Goal: Transaction & Acquisition: Book appointment/travel/reservation

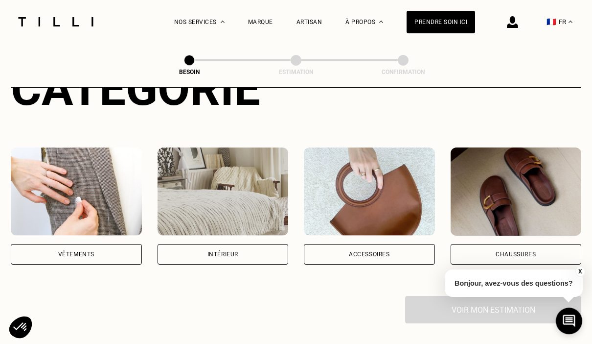
scroll to position [138, 0]
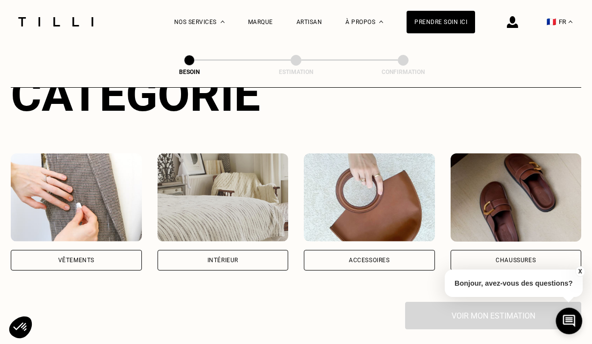
click at [106, 250] on div "Vêtements" at bounding box center [76, 260] width 131 height 21
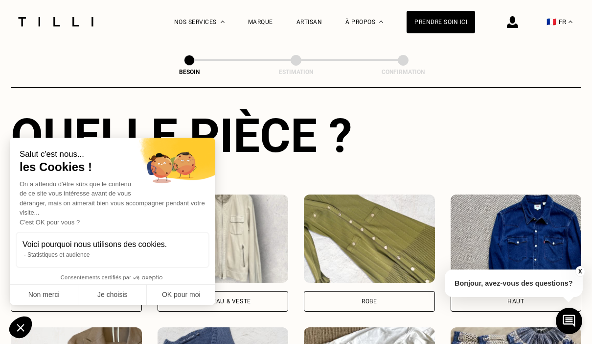
scroll to position [421, 0]
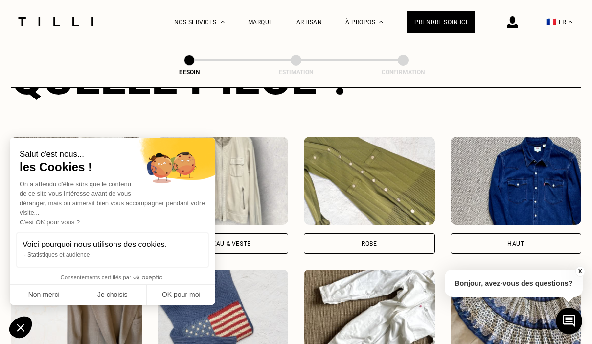
click at [57, 305] on button "Non merci" at bounding box center [44, 294] width 69 height 21
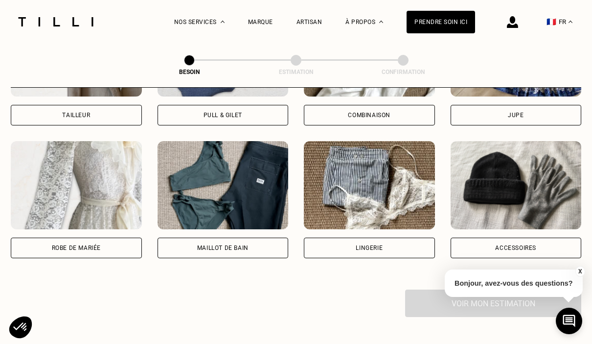
scroll to position [724, 0]
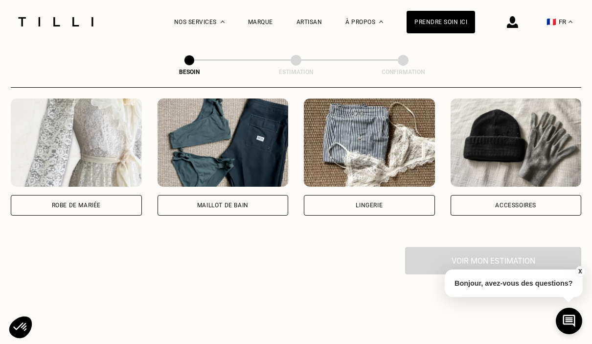
click at [548, 197] on div "Accessoires" at bounding box center [516, 205] width 131 height 21
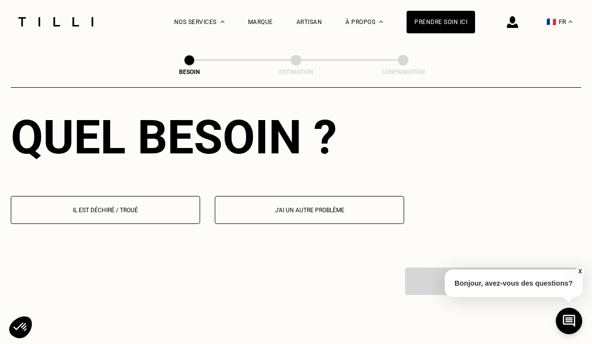
scroll to position [882, 0]
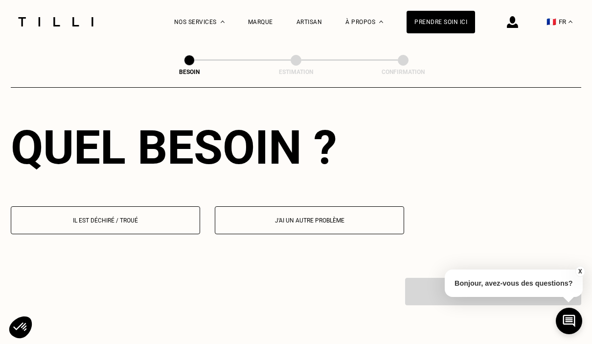
click at [156, 223] on button "Il est déchiré / troué" at bounding box center [105, 220] width 189 height 28
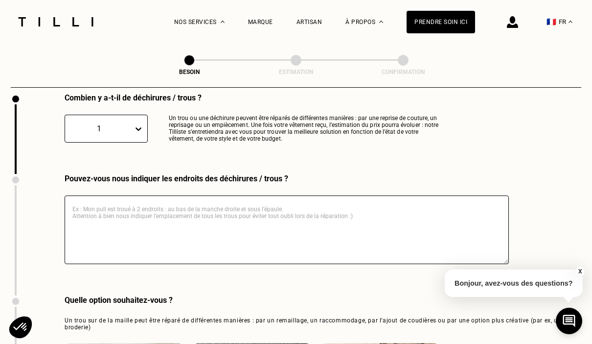
scroll to position [1075, 0]
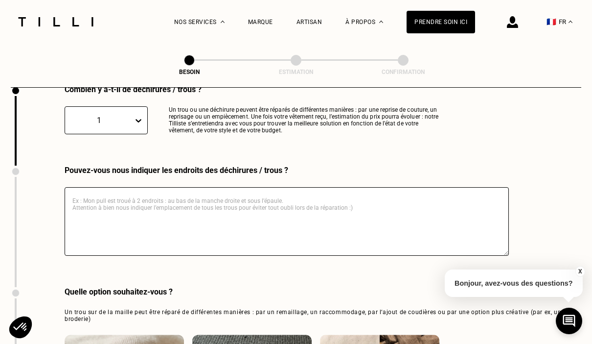
click at [367, 209] on textarea at bounding box center [287, 221] width 444 height 69
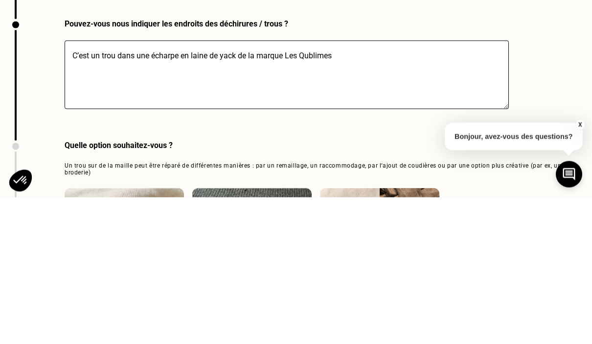
click at [323, 187] on textarea "C’est un trou dans une écharpe en laine de yack de la marque Les Qublimes" at bounding box center [287, 221] width 444 height 69
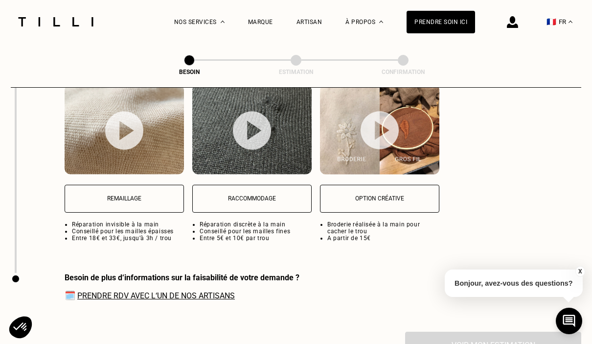
scroll to position [1337, 0]
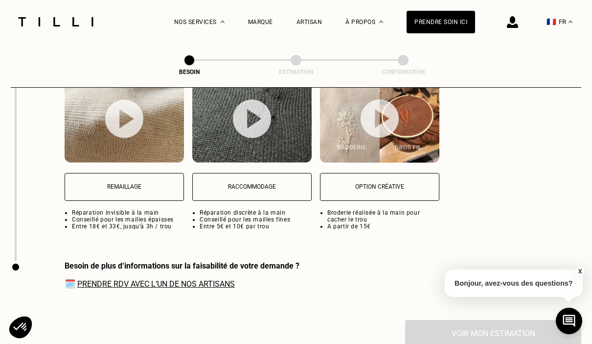
type textarea "C’est un trou dans une écharpe en laine de yack de la marque Les Sublimes à peu…"
click at [116, 183] on p "Remaillage" at bounding box center [124, 186] width 109 height 7
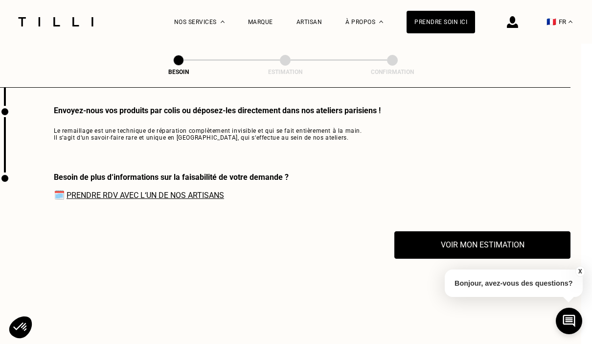
scroll to position [1493, 11]
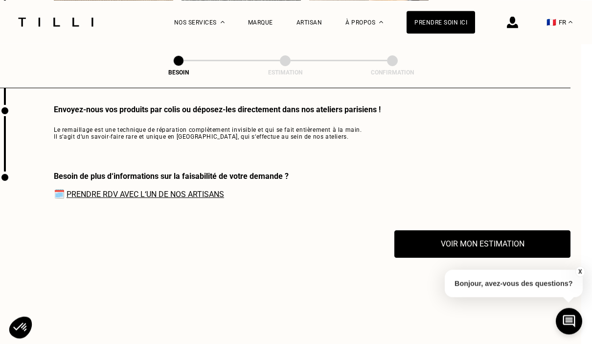
click at [502, 247] on button "Voir mon estimation" at bounding box center [482, 243] width 176 height 27
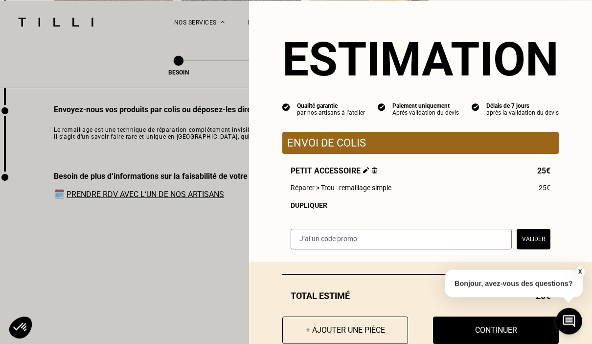
scroll to position [1493, 11]
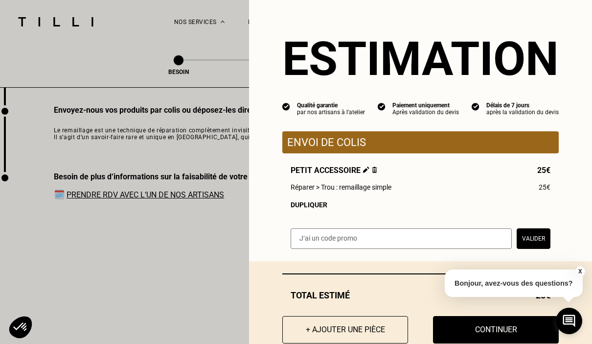
click at [580, 270] on div "Estimation Qualité garantie par nos artisans à l'atelier Paiement uniquement Ap…" at bounding box center [420, 172] width 343 height 344
click at [580, 272] on div "Estimation Qualité garantie par nos artisans à l'atelier Paiement uniquement Ap…" at bounding box center [420, 172] width 343 height 344
click at [579, 271] on div "Estimation Qualité garantie par nos artisans à l'atelier Paiement uniquement Ap…" at bounding box center [420, 172] width 343 height 344
click at [579, 273] on div "Estimation Qualité garantie par nos artisans à l'atelier Paiement uniquement Ap…" at bounding box center [420, 172] width 343 height 344
click at [576, 275] on div "Estimation Qualité garantie par nos artisans à l'atelier Paiement uniquement Ap…" at bounding box center [420, 172] width 343 height 344
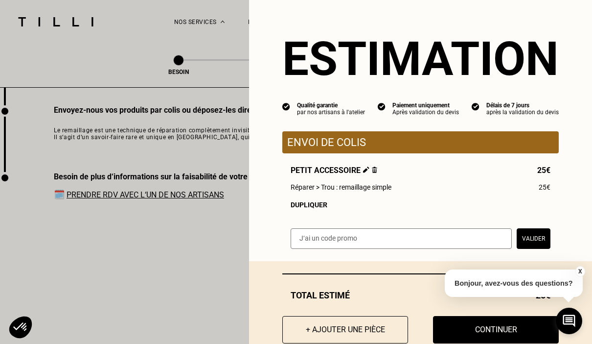
click at [506, 297] on p "Bonjour, avez-vous des questions?" at bounding box center [514, 282] width 138 height 27
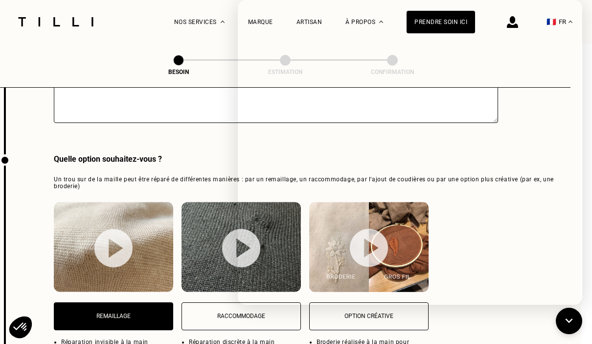
scroll to position [1207, 11]
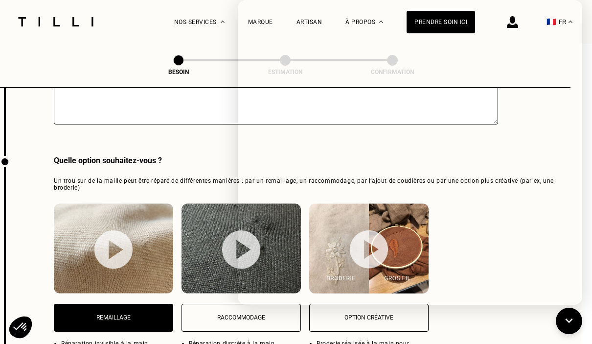
click at [569, 322] on icon at bounding box center [569, 320] width 15 height 23
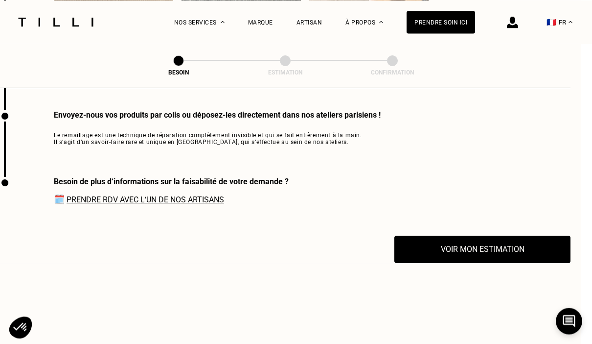
click at [495, 246] on button "Voir mon estimation" at bounding box center [482, 248] width 176 height 27
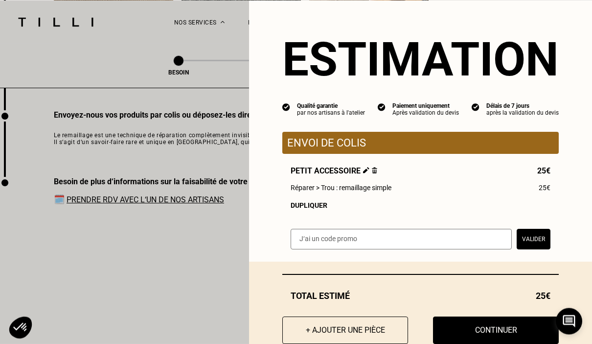
scroll to position [1487, 11]
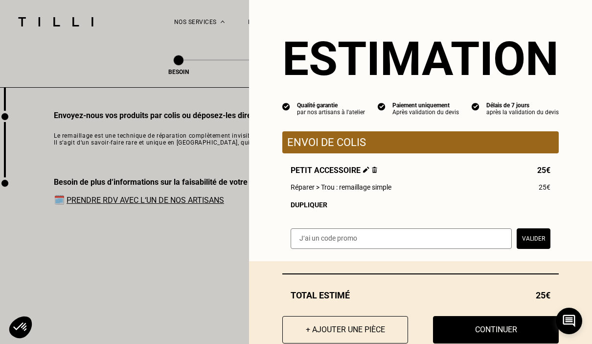
click at [471, 300] on div "Total estimé 25€" at bounding box center [420, 295] width 276 height 10
click at [493, 303] on div "Total estimé 25€ + Ajouter une pièce Continuer" at bounding box center [420, 314] width 343 height 107
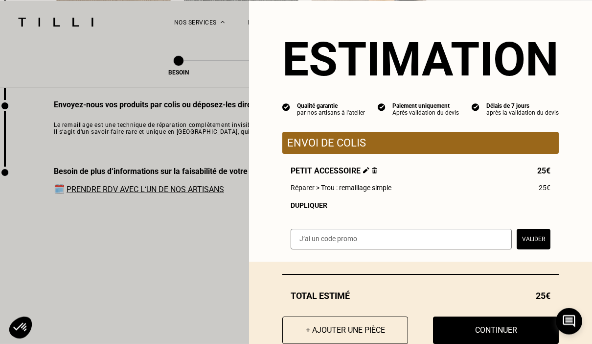
scroll to position [1535, 11]
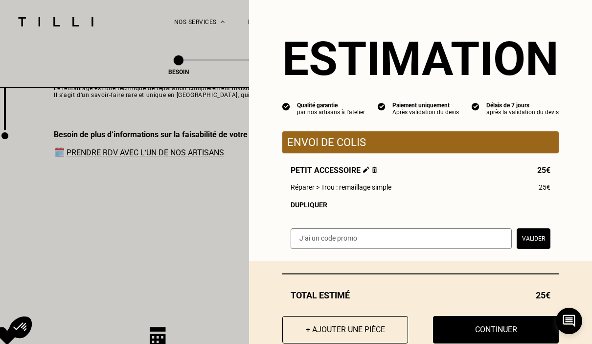
click at [509, 300] on div "Total estimé 25€" at bounding box center [420, 295] width 276 height 10
click at [484, 299] on div "Total estimé 25€ + Ajouter une pièce Continuer" at bounding box center [420, 314] width 343 height 107
click at [495, 300] on div "Total estimé 25€" at bounding box center [420, 295] width 276 height 10
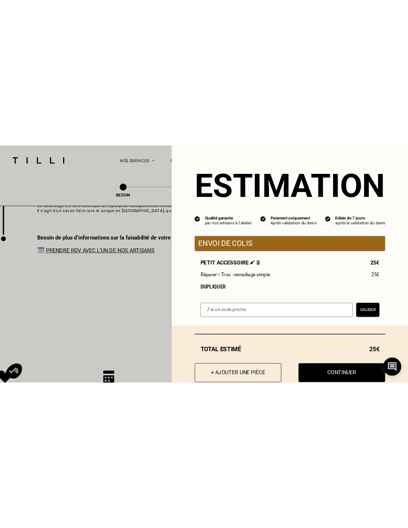
scroll to position [1535, 0]
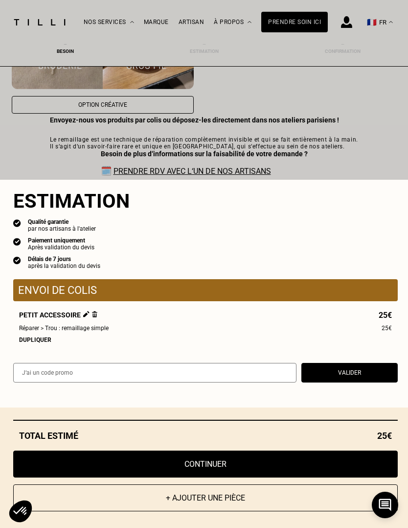
click at [363, 343] on div "Dupliquer" at bounding box center [205, 339] width 373 height 7
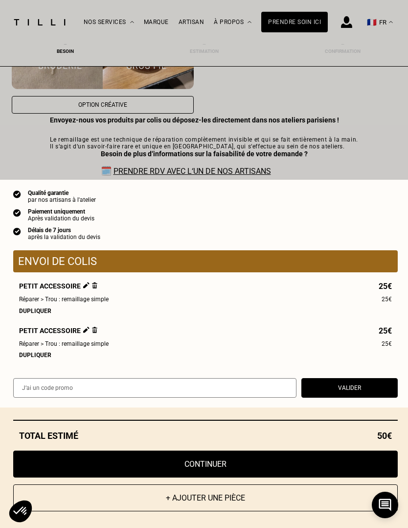
scroll to position [35, 0]
click at [93, 288] on img at bounding box center [94, 285] width 5 height 6
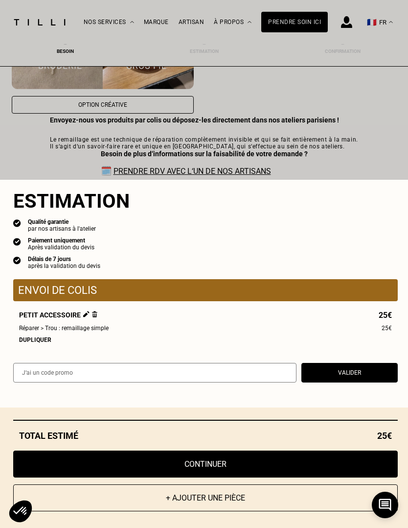
scroll to position [0, 0]
click at [255, 343] on div "Total estimé 25€ + Ajouter une pièce Continuer" at bounding box center [205, 467] width 411 height 120
click at [229, 343] on div "Total estimé 25€ + Ajouter une pièce Continuer" at bounding box center [205, 467] width 411 height 120
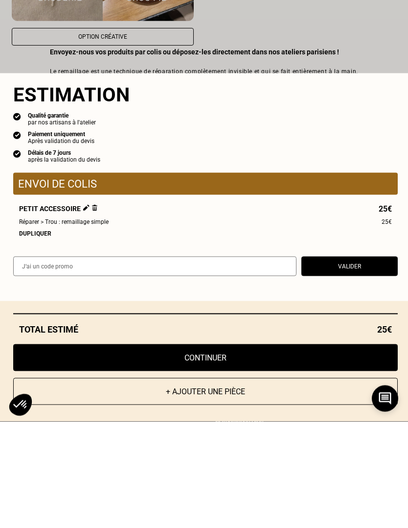
click at [255, 343] on button "Continuer" at bounding box center [205, 463] width 385 height 27
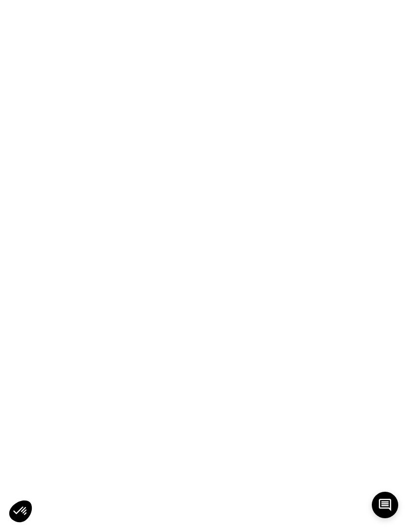
click at [257, 0] on html at bounding box center [204, 0] width 408 height 0
click at [23, 343] on icon at bounding box center [20, 511] width 23 height 22
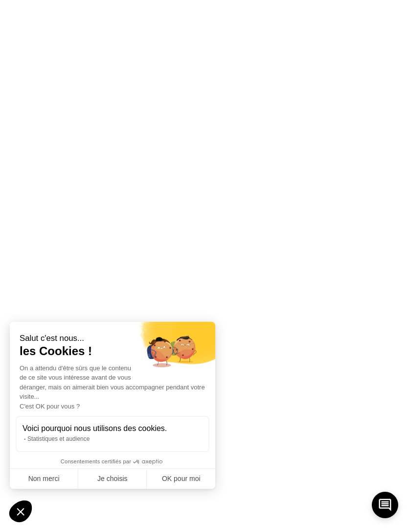
click at [180, 343] on button "OK pour moi" at bounding box center [181, 478] width 69 height 21
checkbox input "true"
